Goal: Information Seeking & Learning: Learn about a topic

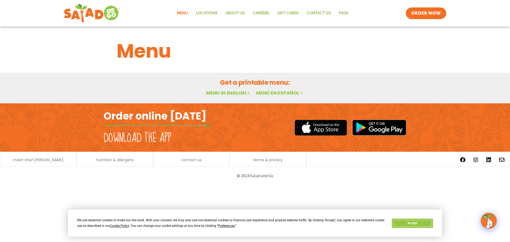
click at [418, 222] on button "Accept" at bounding box center [412, 223] width 41 height 9
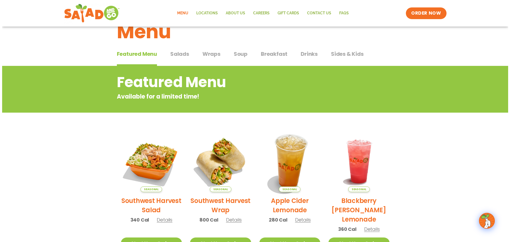
scroll to position [80, 0]
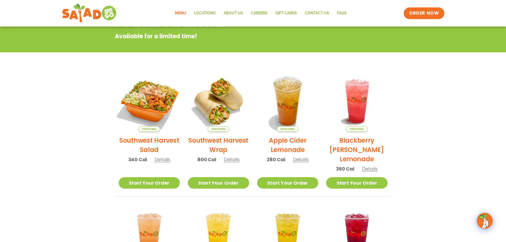
click at [164, 105] on img at bounding box center [149, 101] width 72 height 72
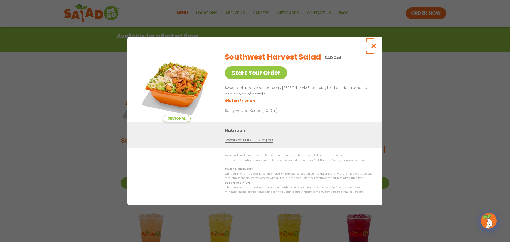
click at [372, 48] on icon "Close modal" at bounding box center [374, 46] width 7 height 6
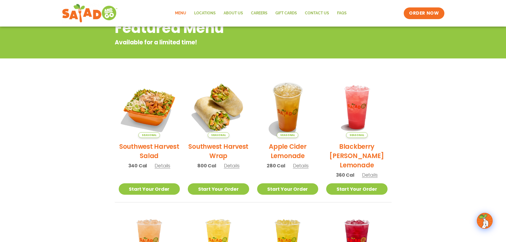
scroll to position [0, 0]
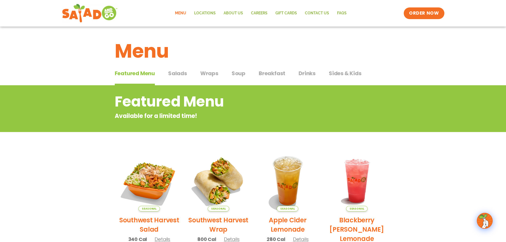
click at [173, 75] on span "Salads" at bounding box center [177, 73] width 19 height 8
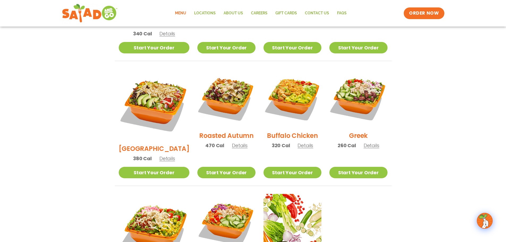
scroll to position [239, 0]
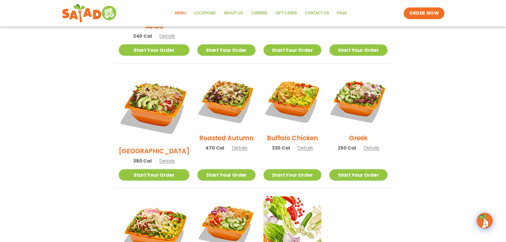
click at [229, 104] on img at bounding box center [226, 100] width 58 height 58
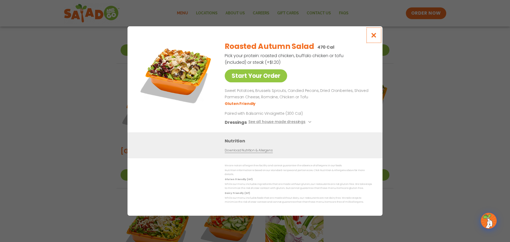
click at [374, 37] on icon "Close modal" at bounding box center [374, 35] width 7 height 6
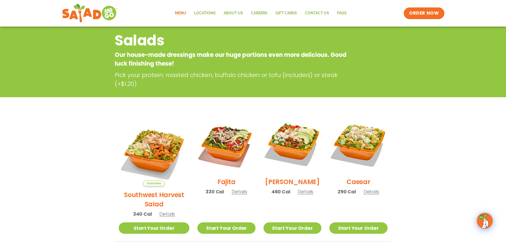
scroll to position [53, 0]
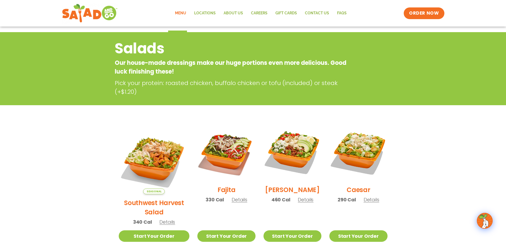
click at [181, 14] on link "Menu" at bounding box center [180, 13] width 19 height 12
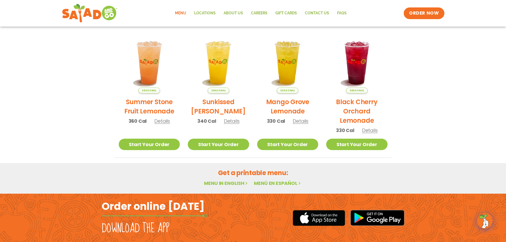
scroll to position [213, 0]
